Goal: Information Seeking & Learning: Get advice/opinions

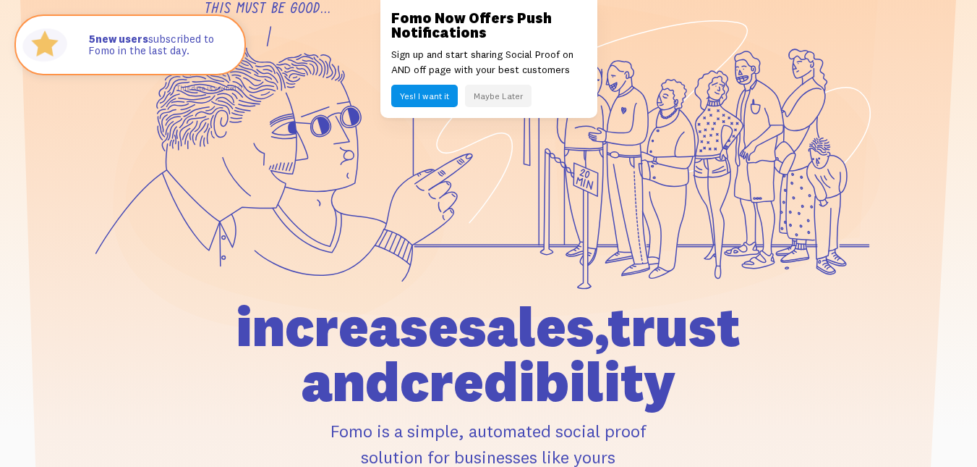
scroll to position [145, 0]
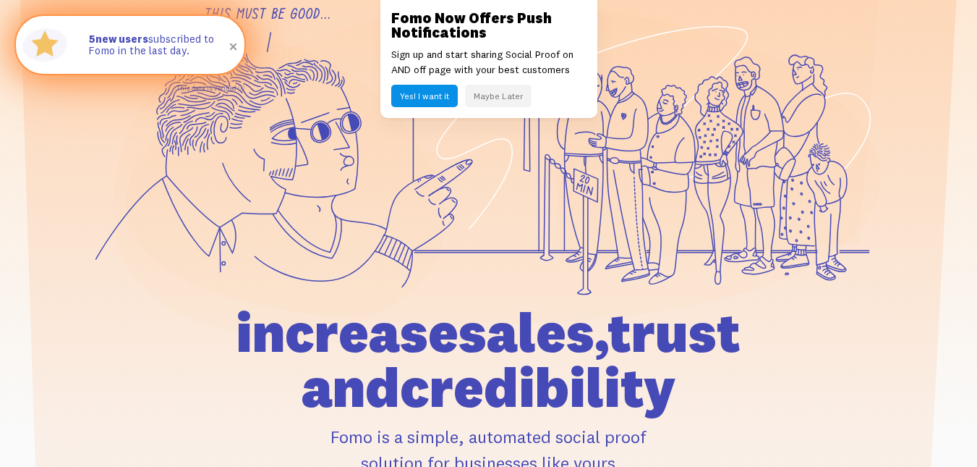
click at [234, 51] on span at bounding box center [233, 47] width 25 height 25
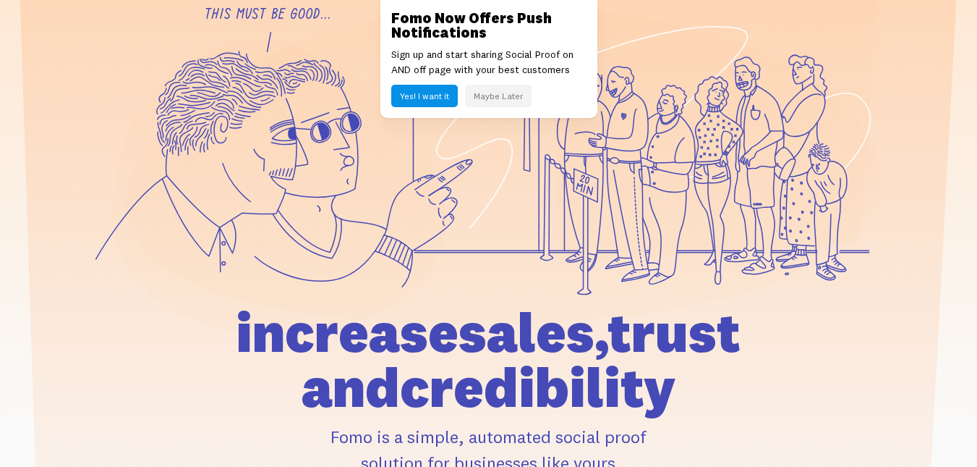
scroll to position [0, 0]
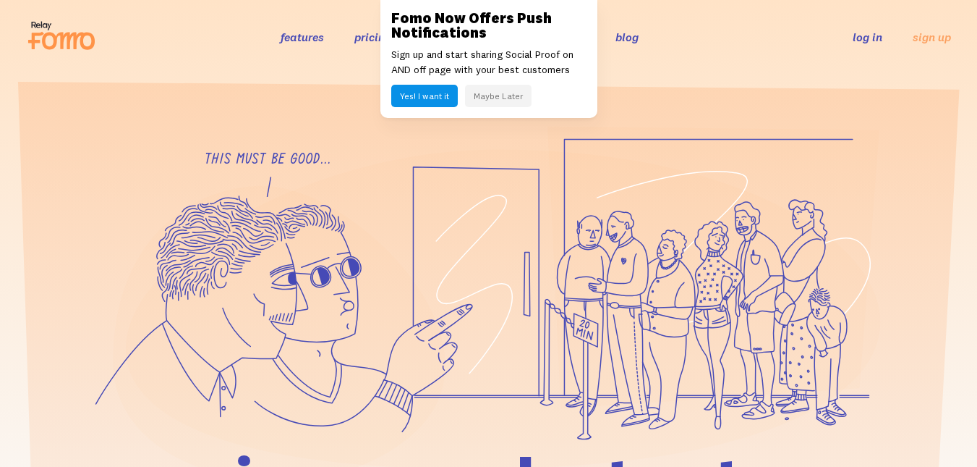
click at [504, 100] on button "Maybe Later" at bounding box center [498, 96] width 67 height 22
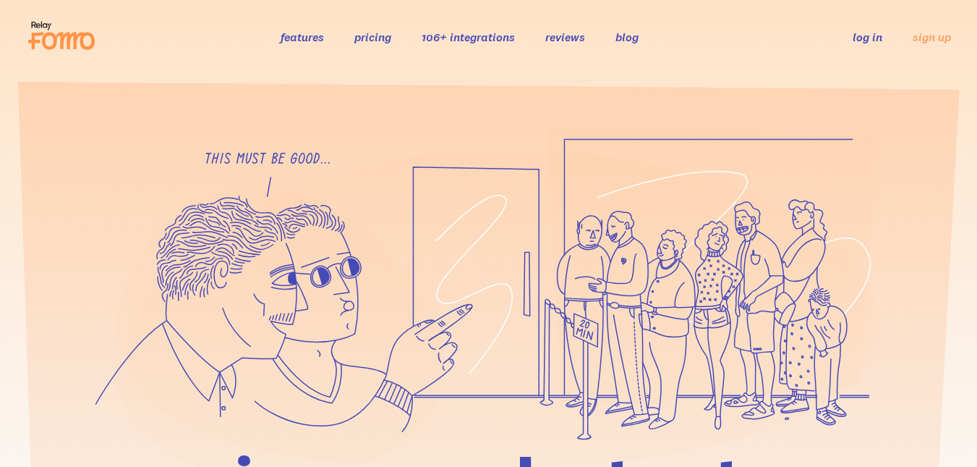
click at [574, 38] on link "reviews" at bounding box center [566, 37] width 40 height 14
